Goal: Check status: Check status

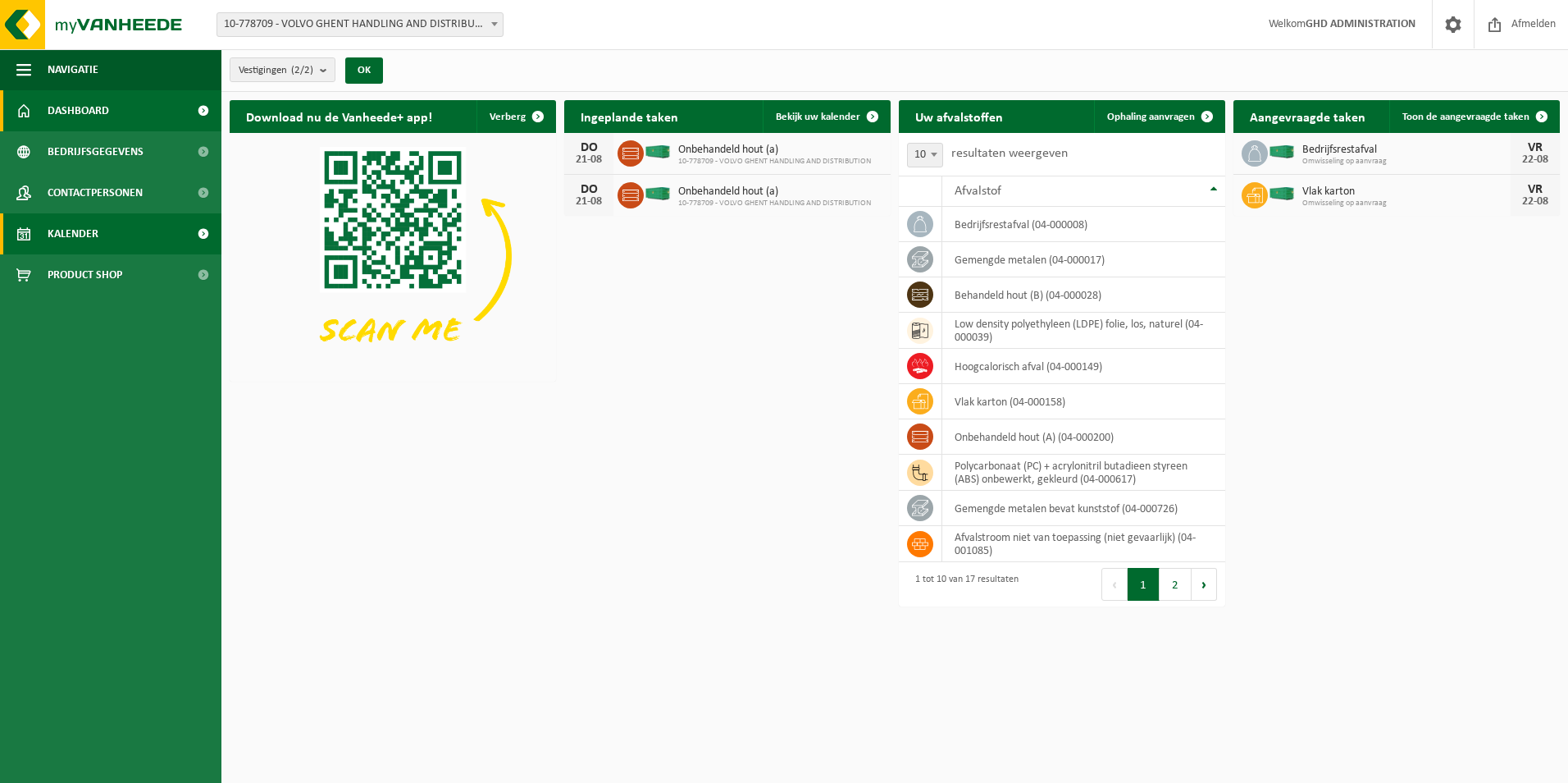
click at [79, 226] on span "Kalender" at bounding box center [73, 234] width 51 height 41
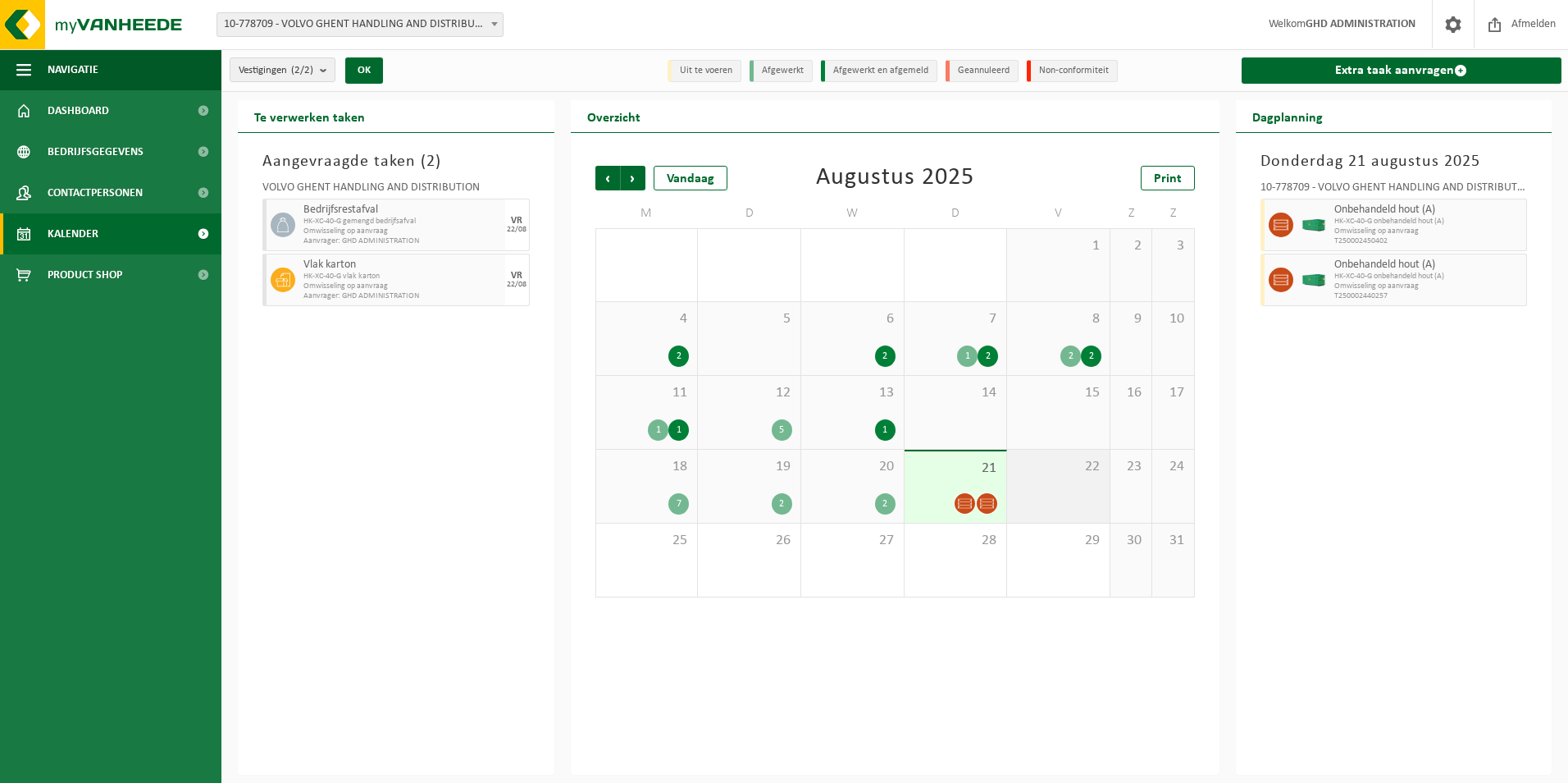
click at [1066, 476] on div "22" at bounding box center [1058, 486] width 102 height 73
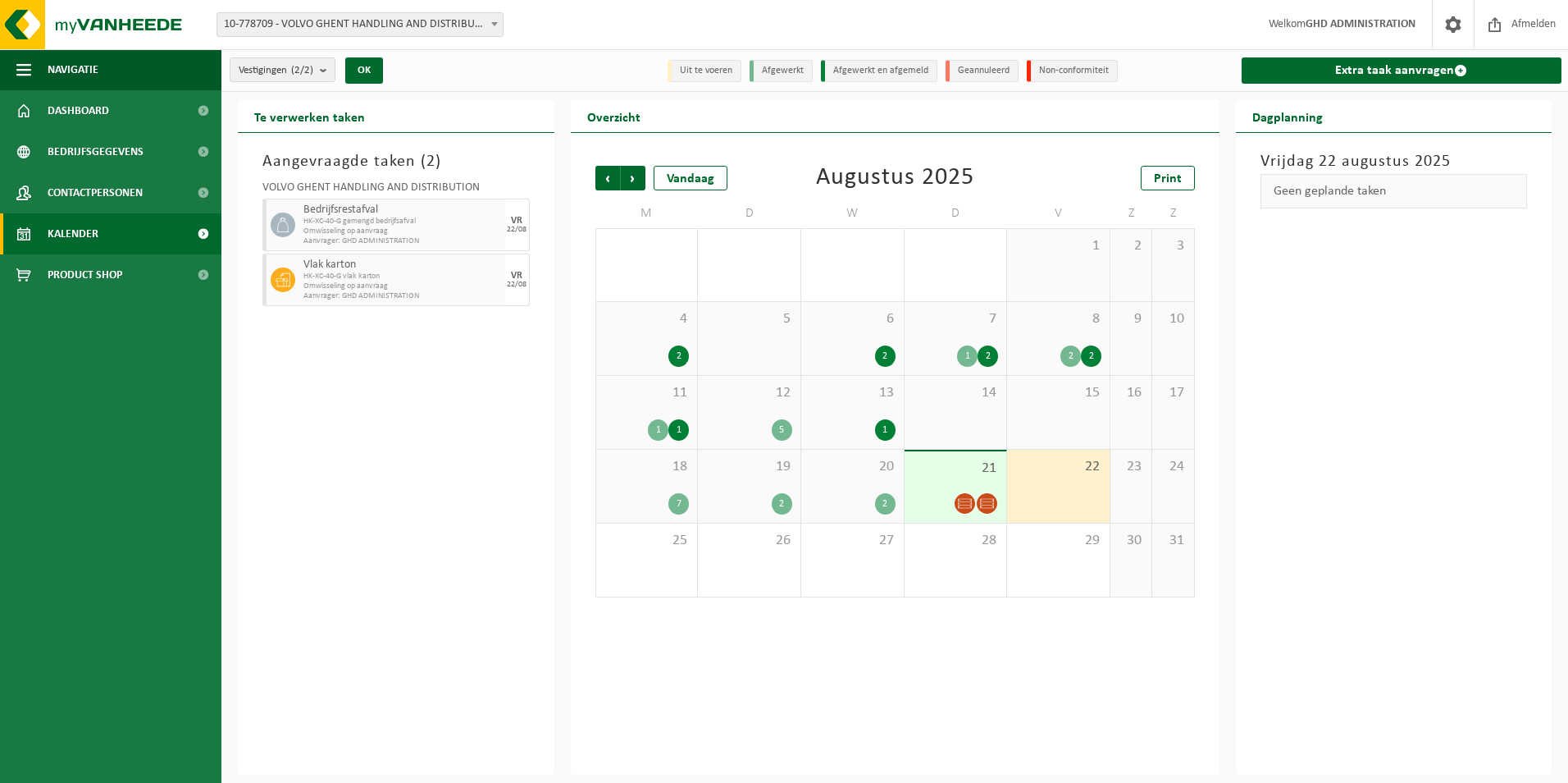
click at [942, 481] on div "21" at bounding box center [956, 487] width 102 height 71
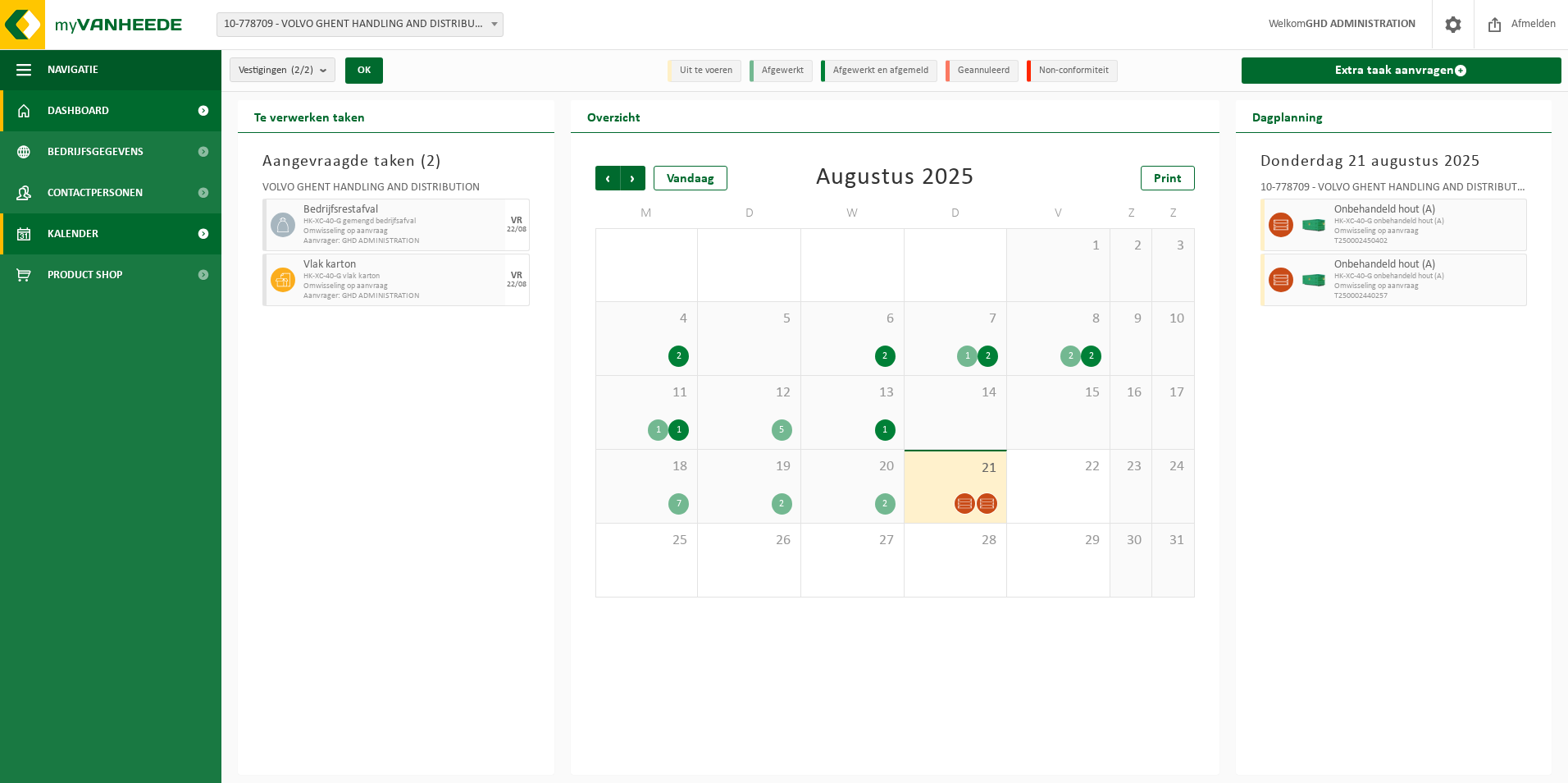
click at [102, 100] on span "Dashboard" at bounding box center [78, 111] width 61 height 41
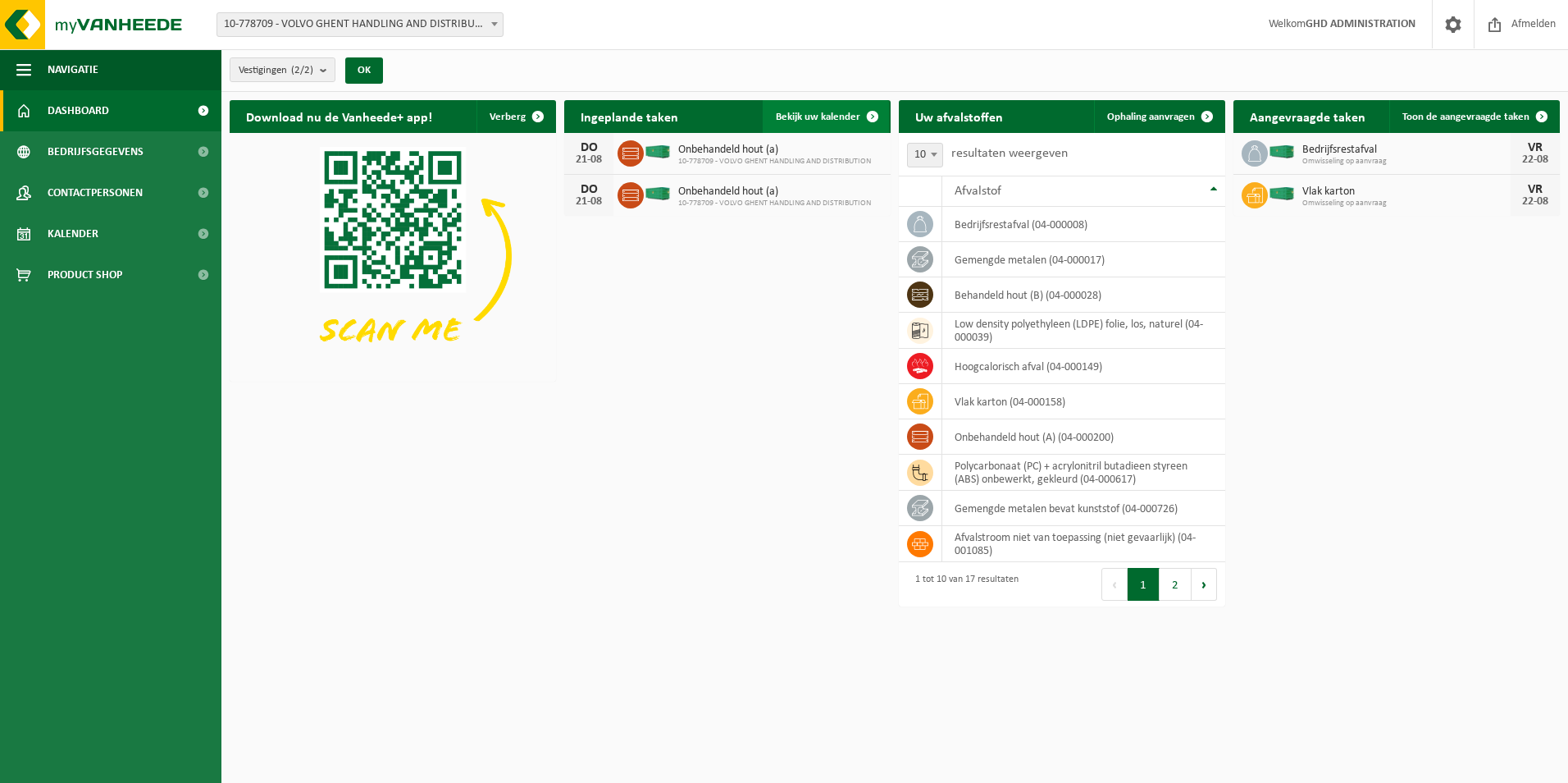
click at [812, 120] on span "Bekijk uw kalender" at bounding box center [818, 116] width 85 height 11
click at [815, 119] on span "Bekijk uw kalender" at bounding box center [818, 116] width 85 height 11
